Goal: Task Accomplishment & Management: Manage account settings

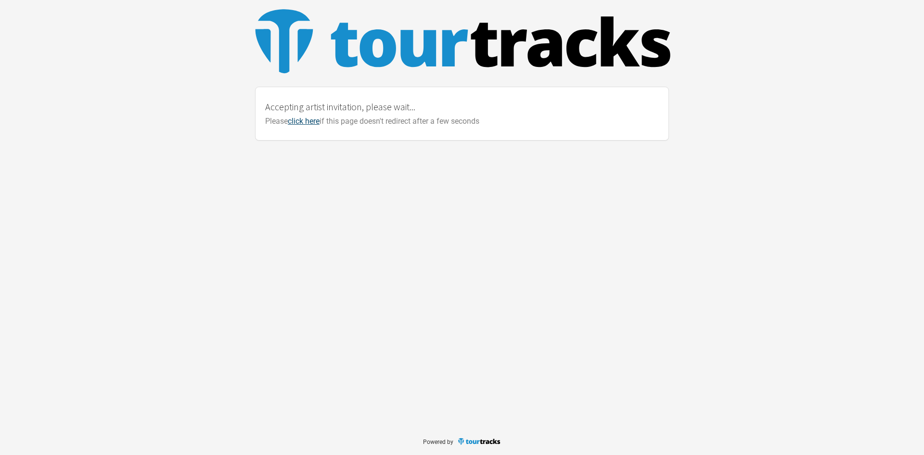
click at [299, 122] on link "click here" at bounding box center [304, 120] width 32 height 9
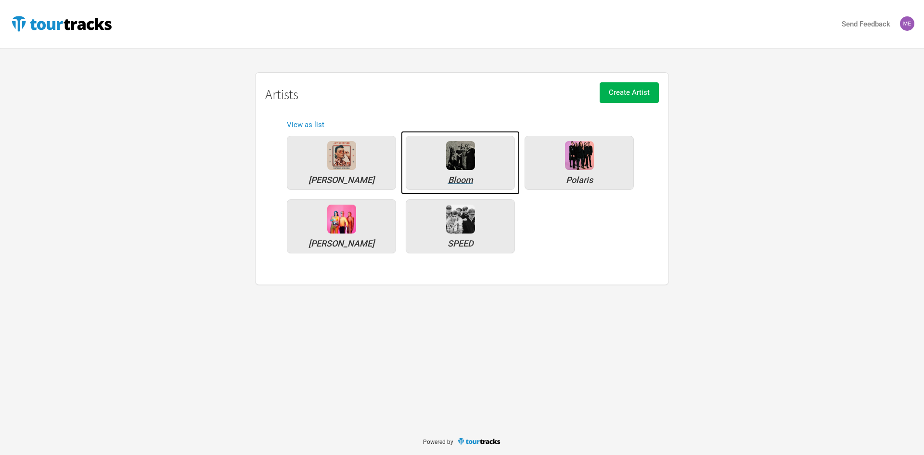
click at [465, 155] on img at bounding box center [460, 155] width 29 height 29
click at [447, 226] on img at bounding box center [460, 219] width 29 height 29
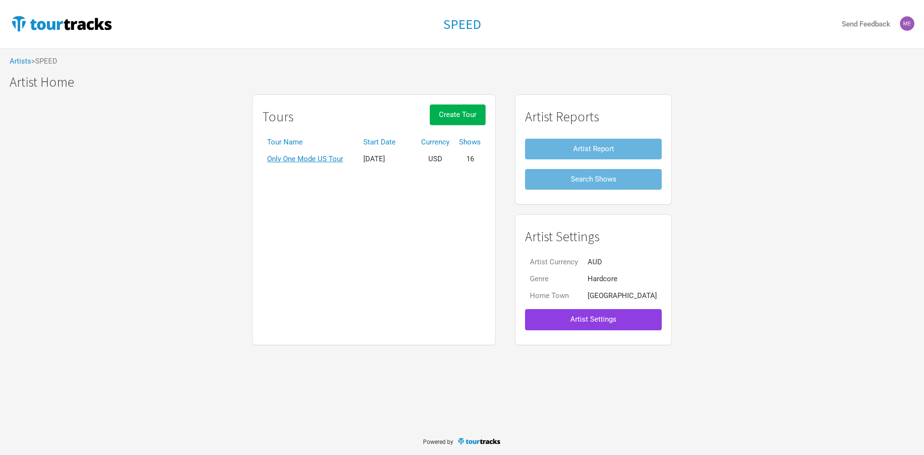
click at [608, 318] on span "Artist Settings" at bounding box center [593, 319] width 46 height 9
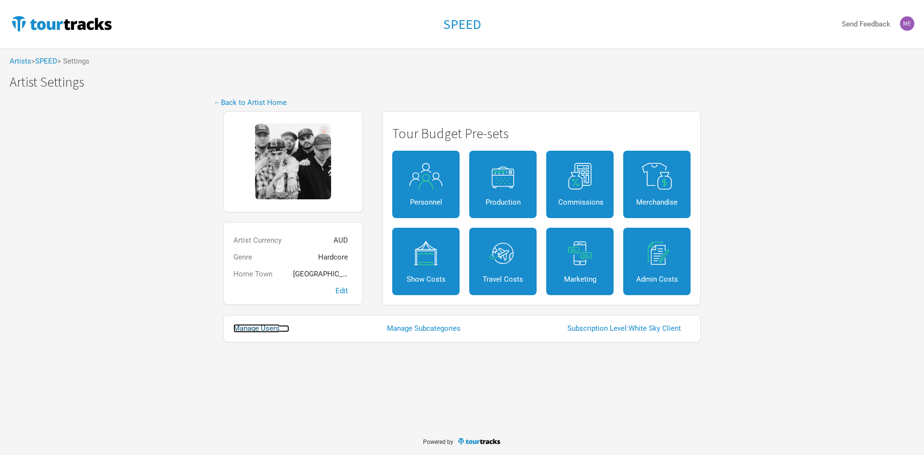
click at [257, 329] on link "Manage Users" at bounding box center [261, 328] width 56 height 7
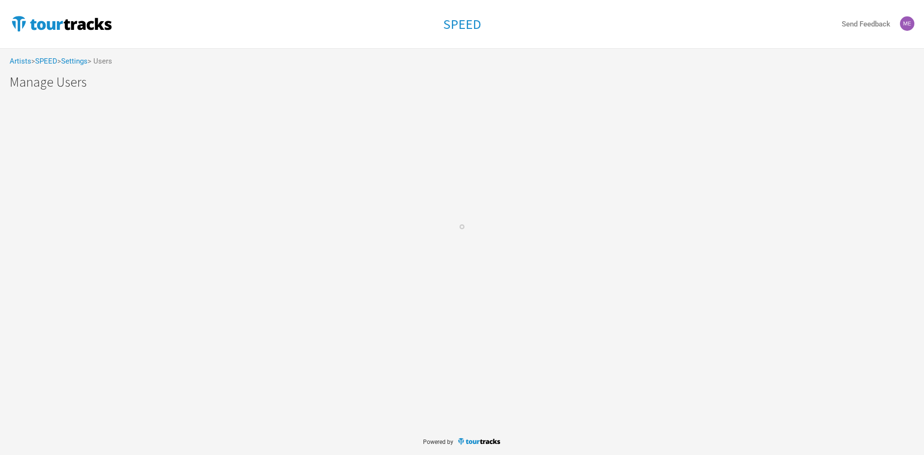
select select "50"
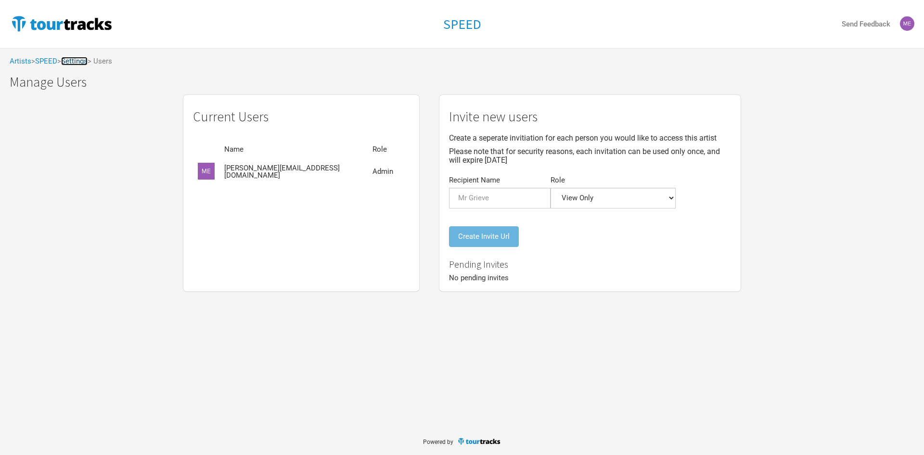
click at [78, 61] on link "Settings" at bounding box center [74, 61] width 26 height 9
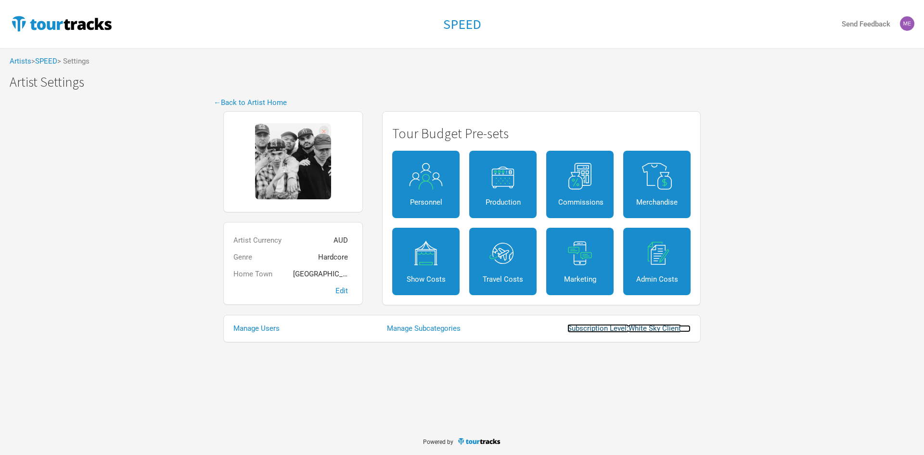
click at [626, 329] on link "Subscription Level: White Sky Client" at bounding box center [628, 328] width 123 height 7
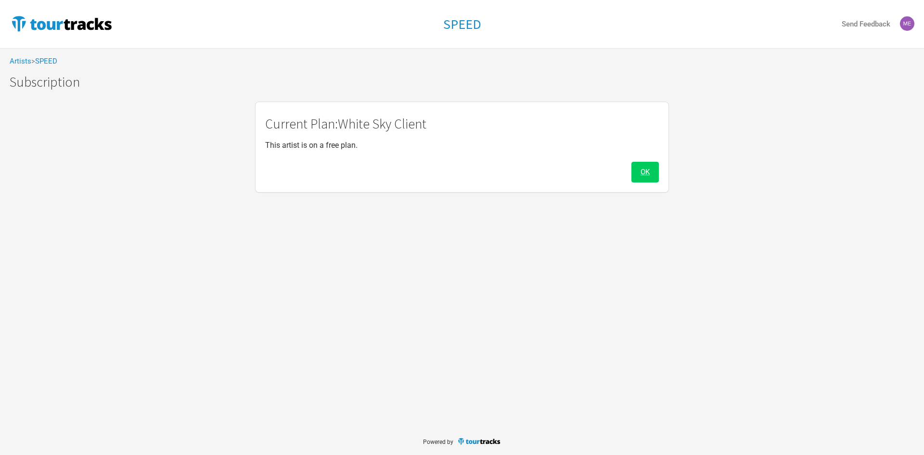
click at [647, 174] on span "OK" at bounding box center [645, 172] width 9 height 9
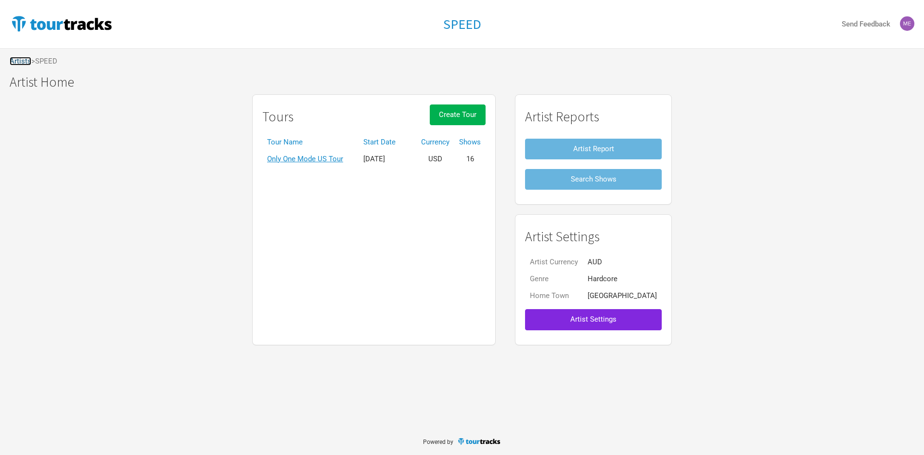
click at [25, 61] on link "Artists" at bounding box center [21, 61] width 22 height 9
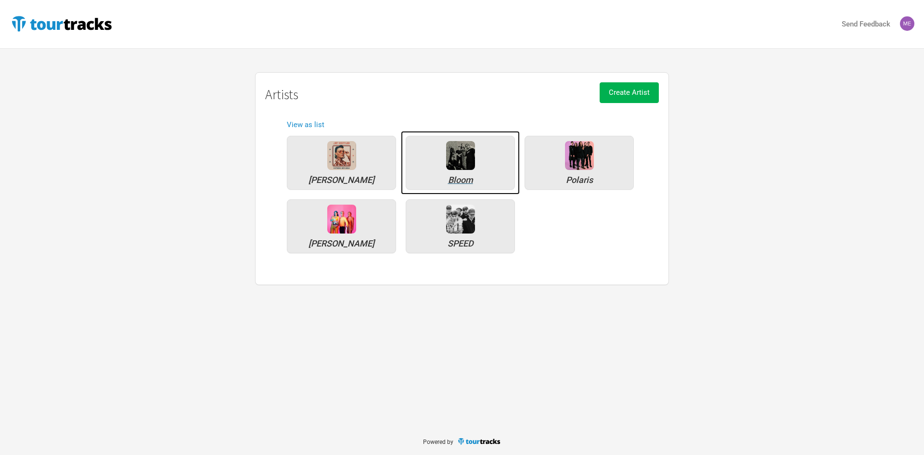
click at [456, 151] on img at bounding box center [460, 155] width 29 height 29
